Goal: Task Accomplishment & Management: Manage account settings

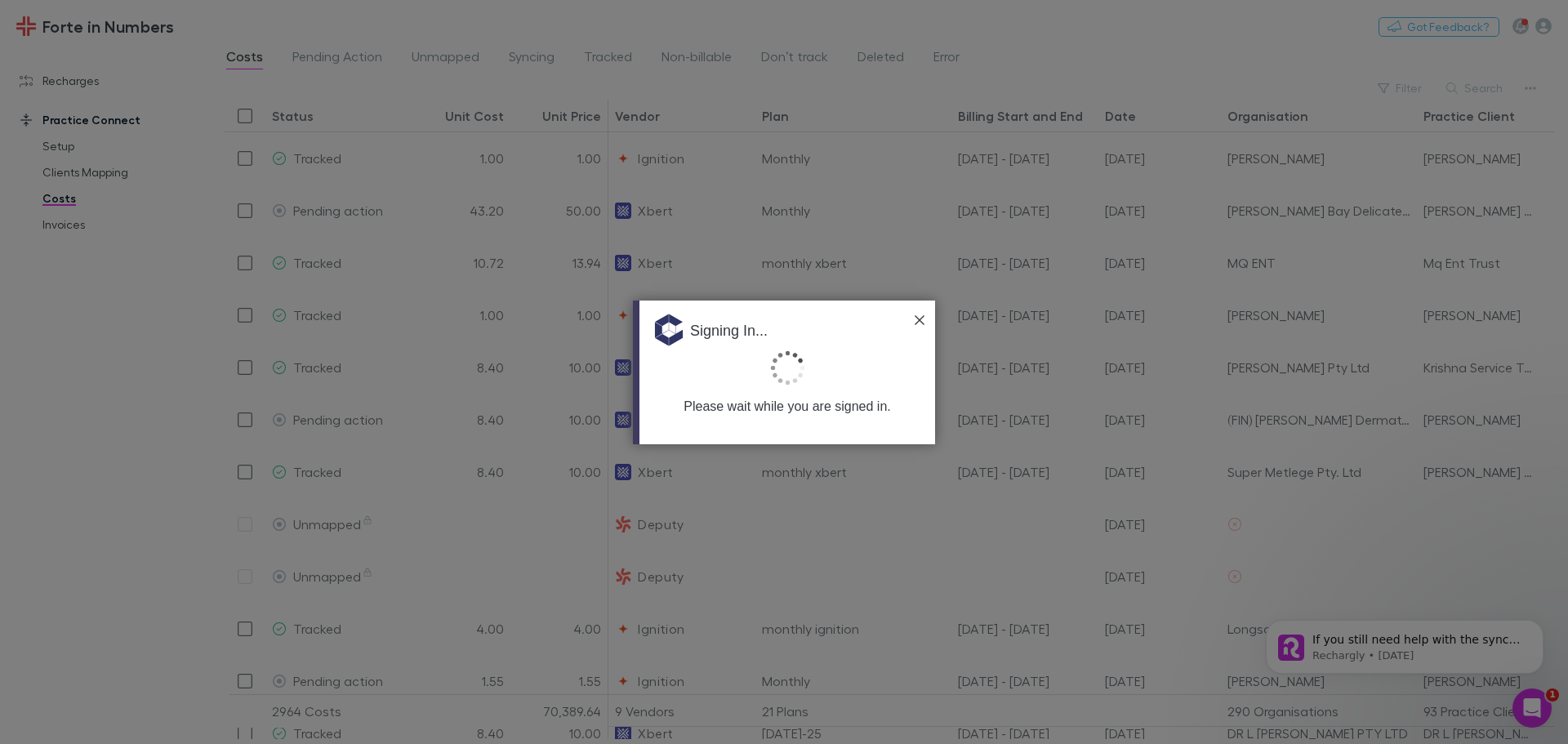
click at [919, 326] on div "Signing In..." at bounding box center [787, 325] width 295 height 49
click at [920, 319] on img at bounding box center [920, 320] width 10 height 10
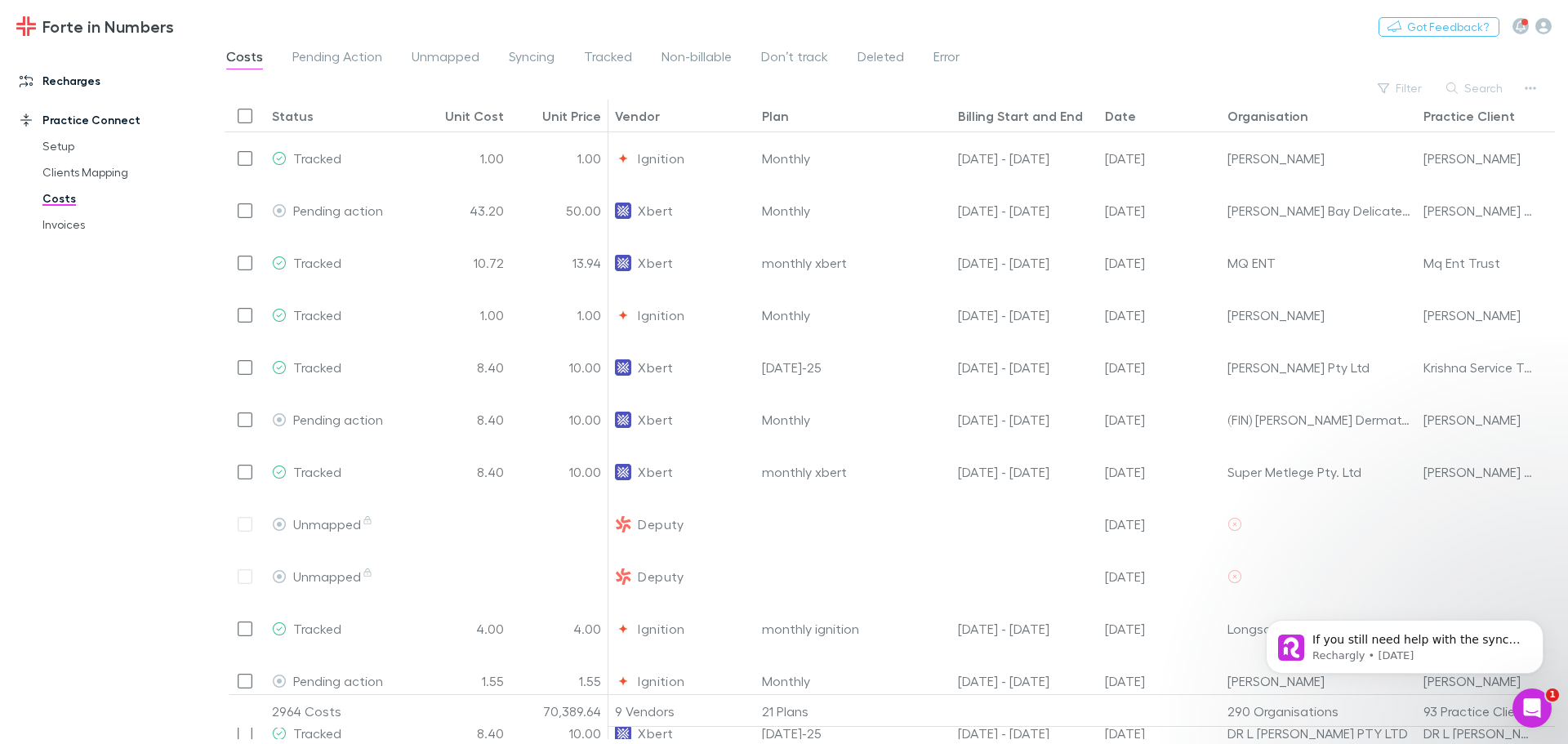
click at [70, 83] on link "Recharges" at bounding box center [111, 80] width 217 height 26
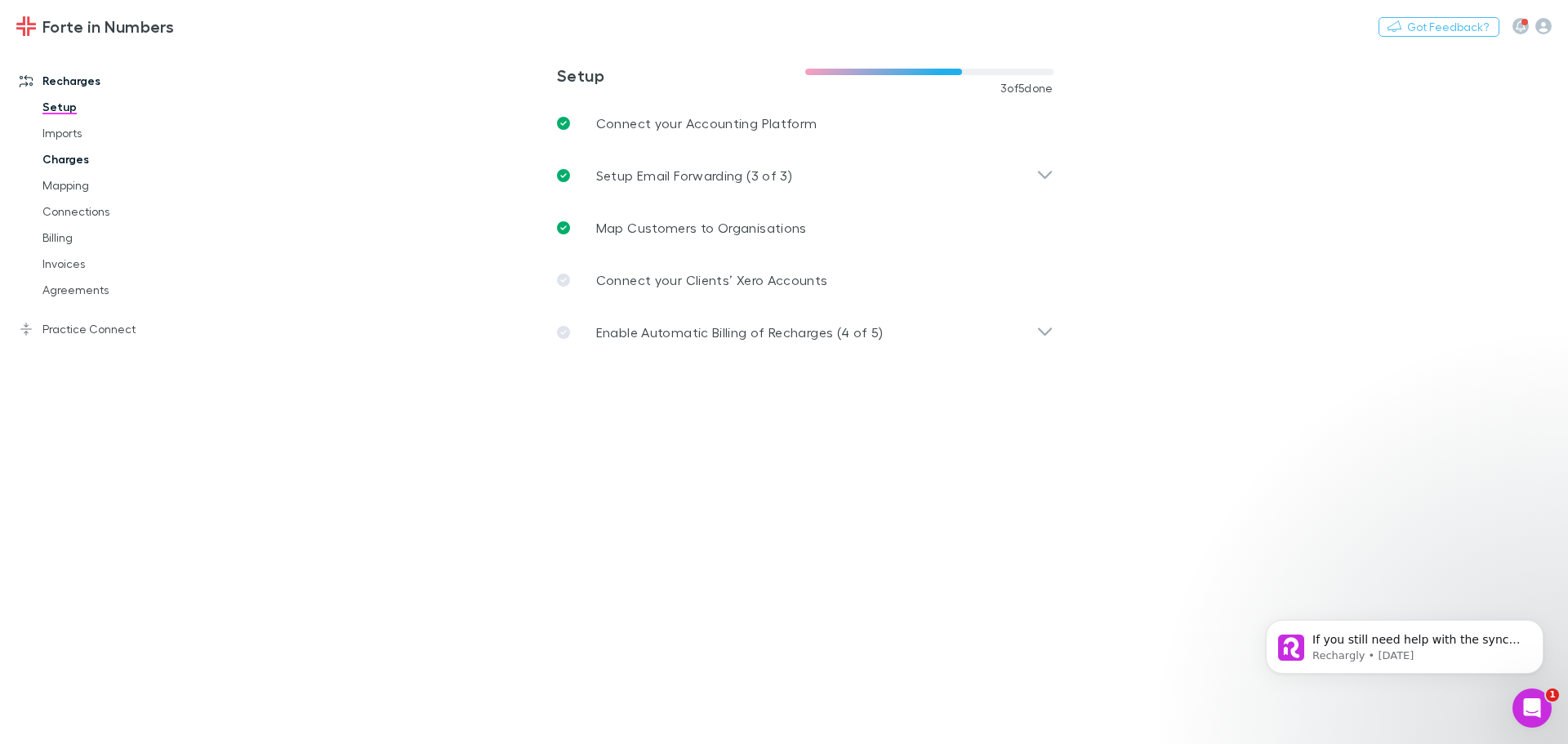
click at [93, 163] on link "Charges" at bounding box center [123, 159] width 194 height 26
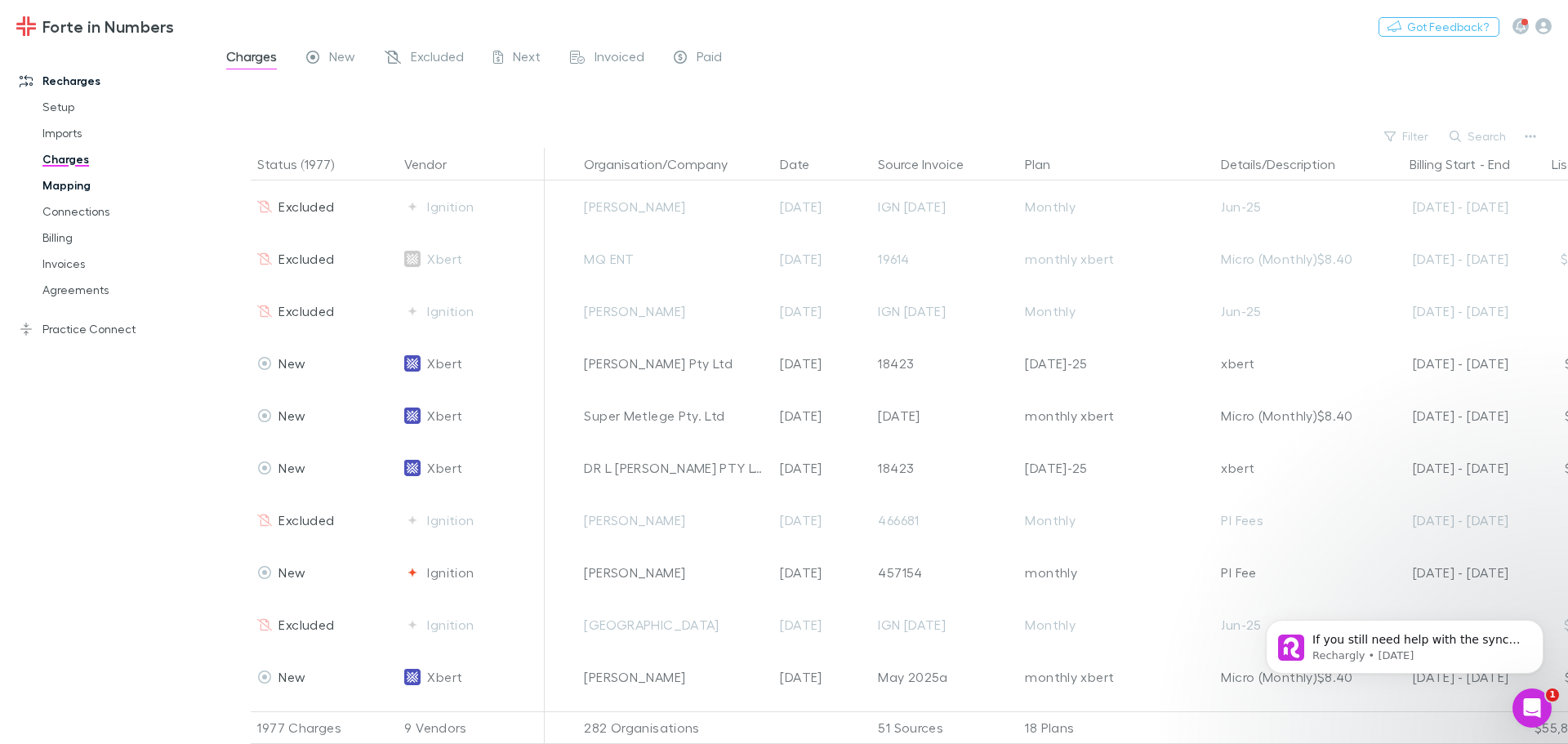
click at [73, 188] on link "Mapping" at bounding box center [123, 185] width 194 height 26
